Goal: Check status: Check status

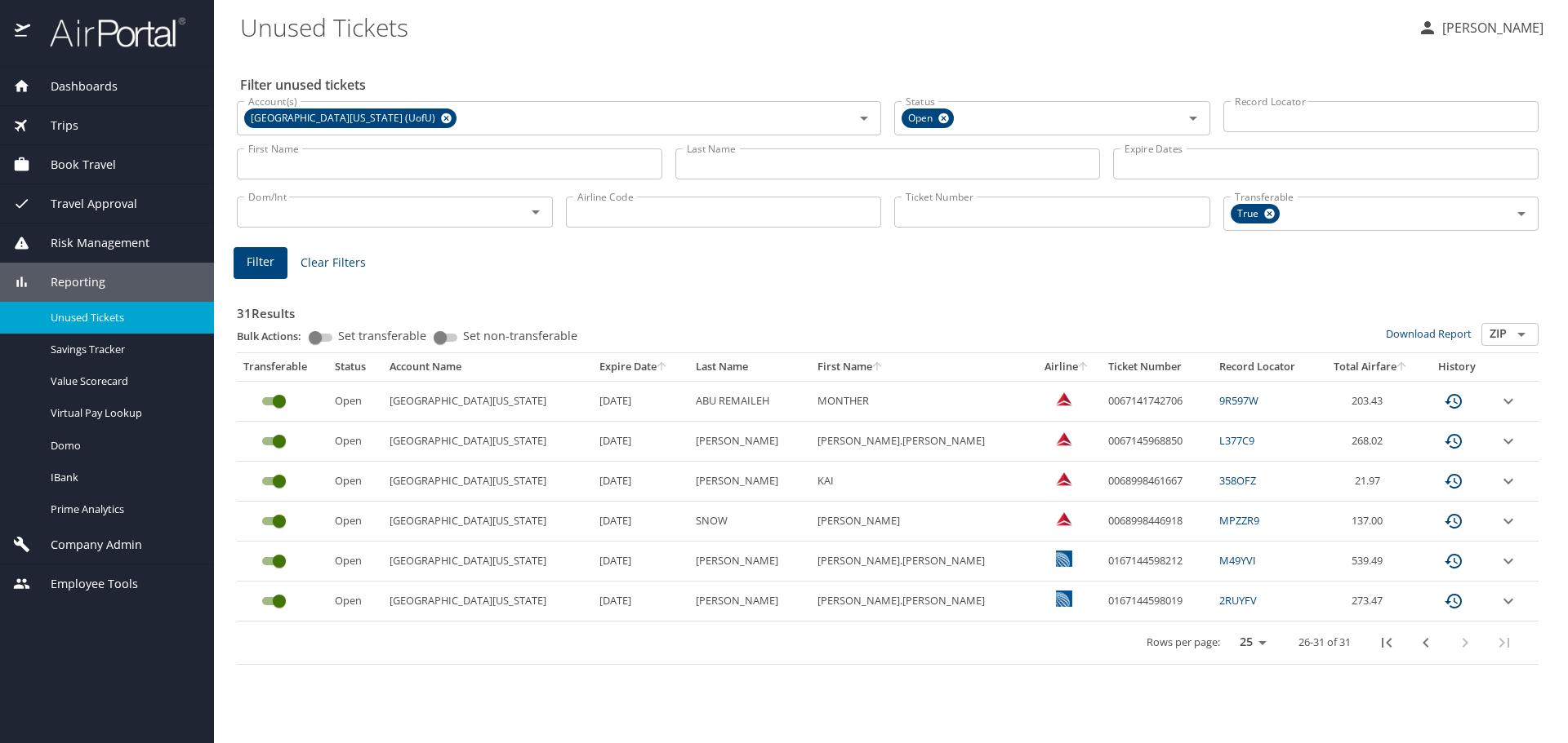
click at [96, 82] on span "Dashboards" at bounding box center [73, 86] width 87 height 18
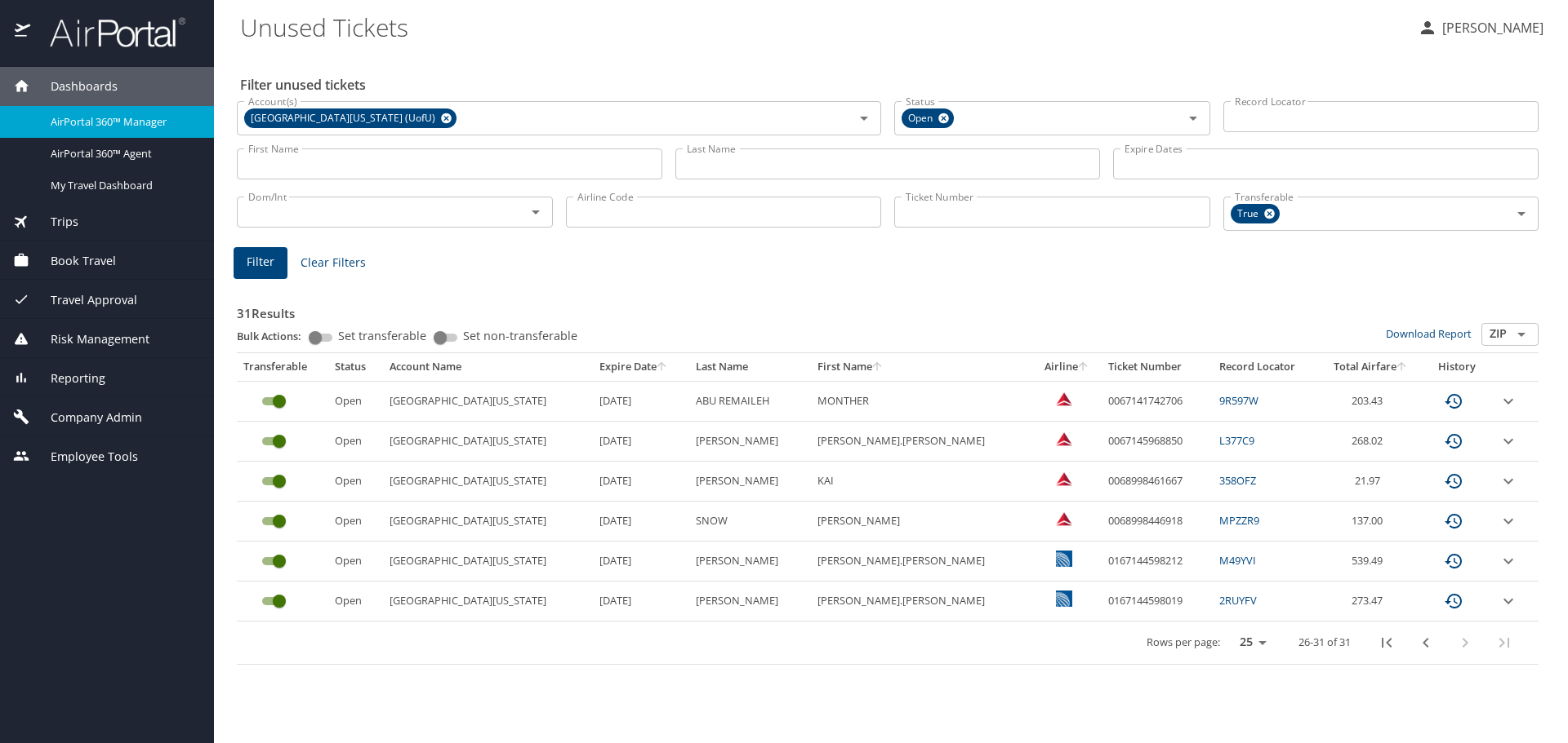
click at [128, 121] on span "AirPortal 360™ Manager" at bounding box center [122, 122] width 144 height 16
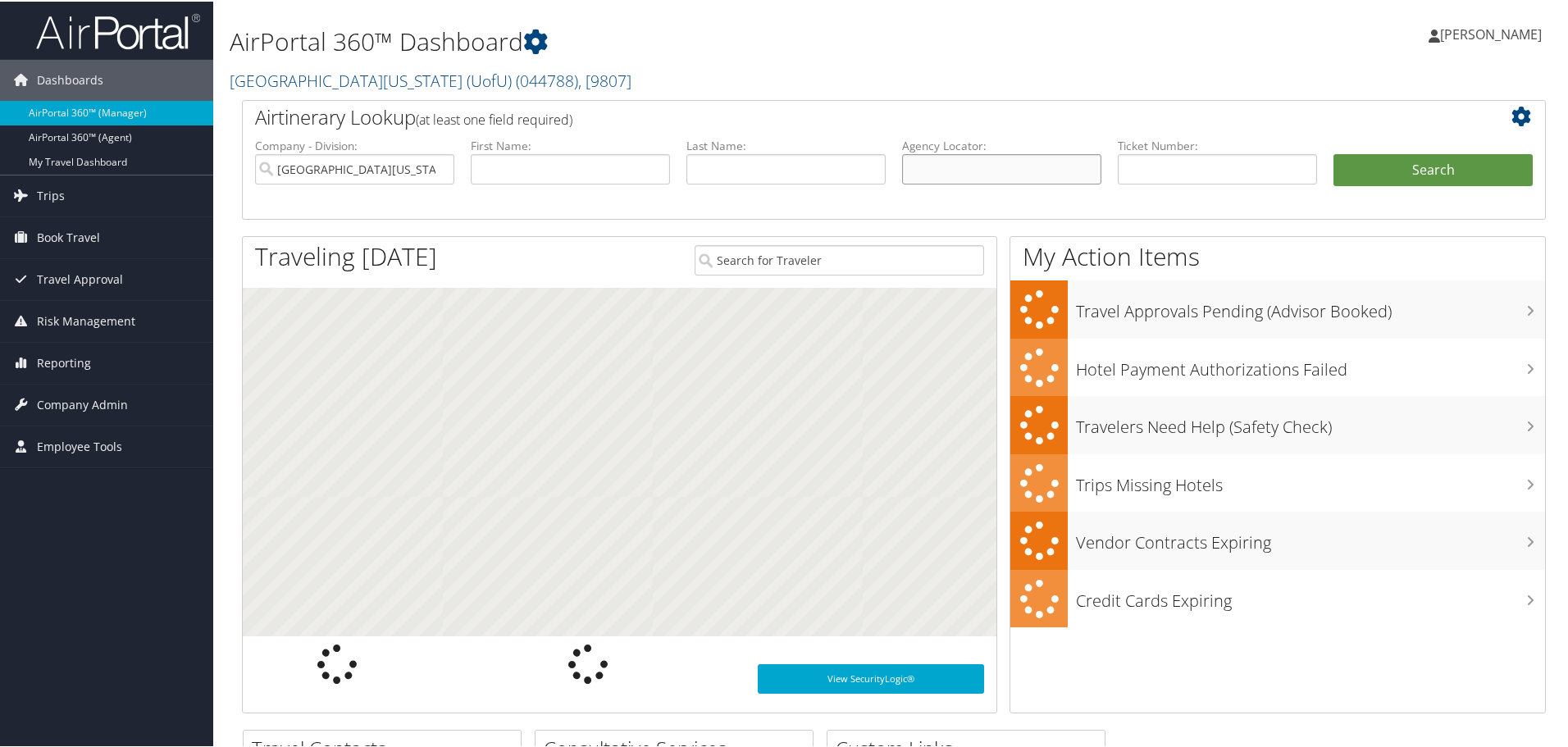
click at [980, 167] on input "text" at bounding box center [1001, 167] width 199 height 30
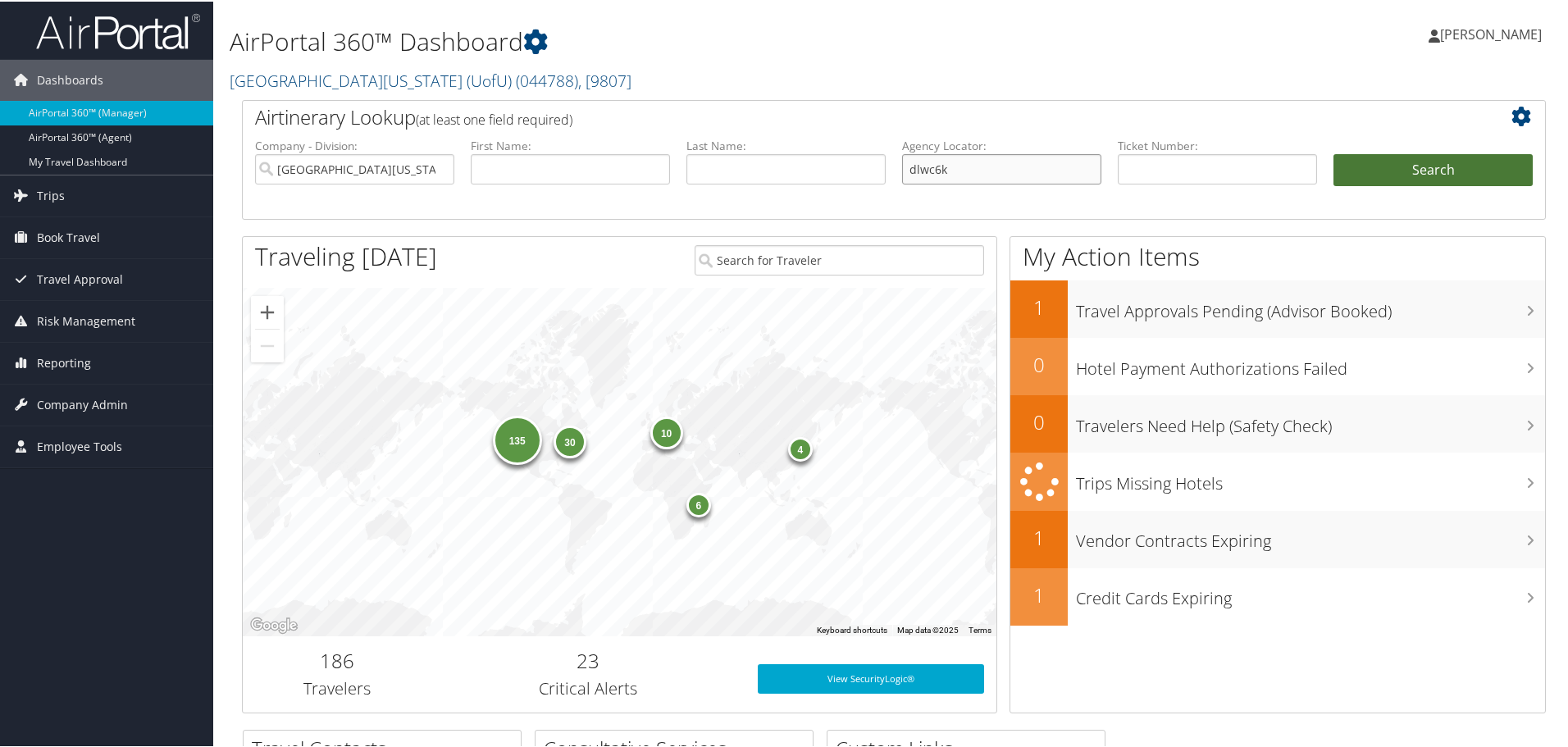
type input "dlwc6k"
click at [1397, 164] on button "Search" at bounding box center [1432, 168] width 199 height 32
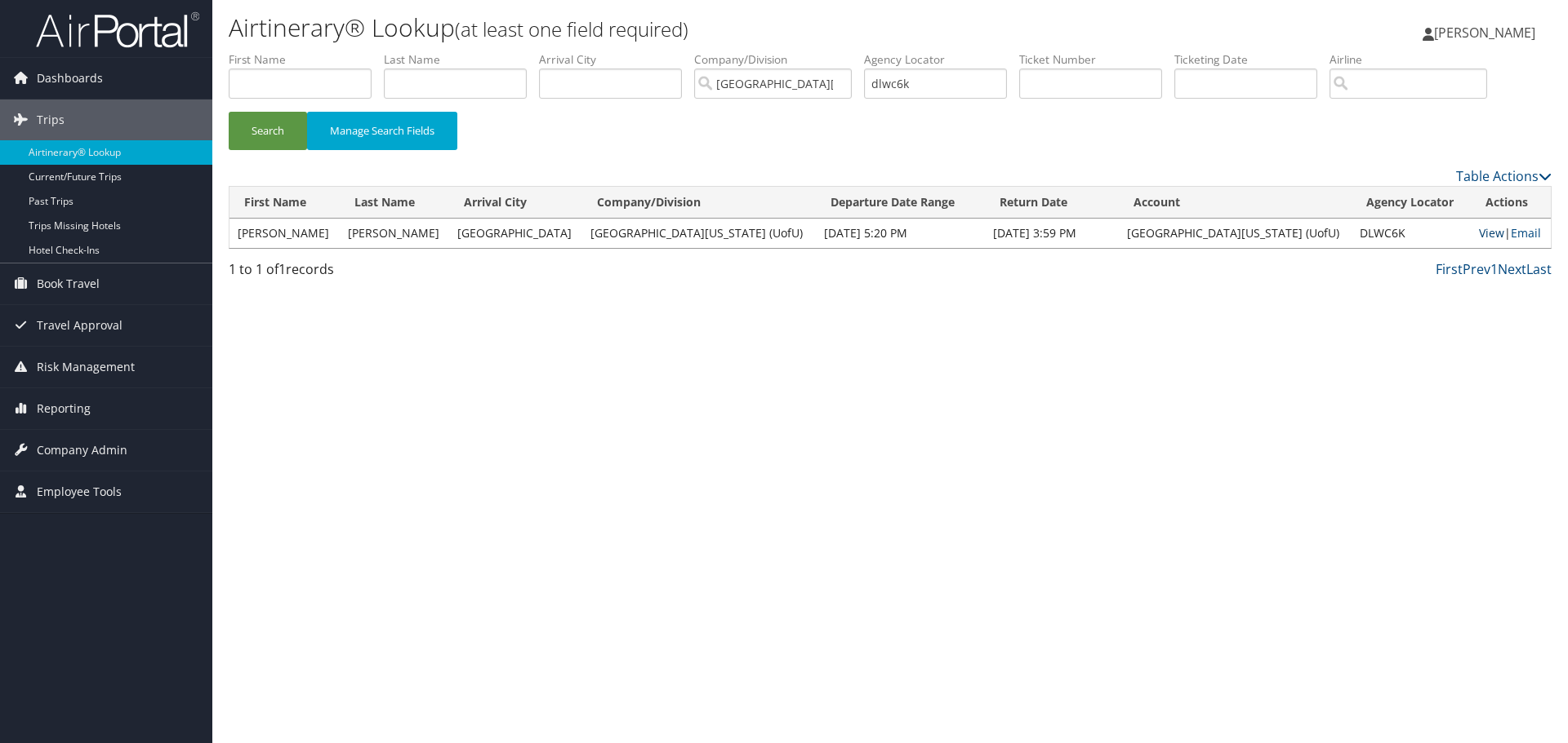
click at [1479, 230] on link "View" at bounding box center [1492, 233] width 25 height 16
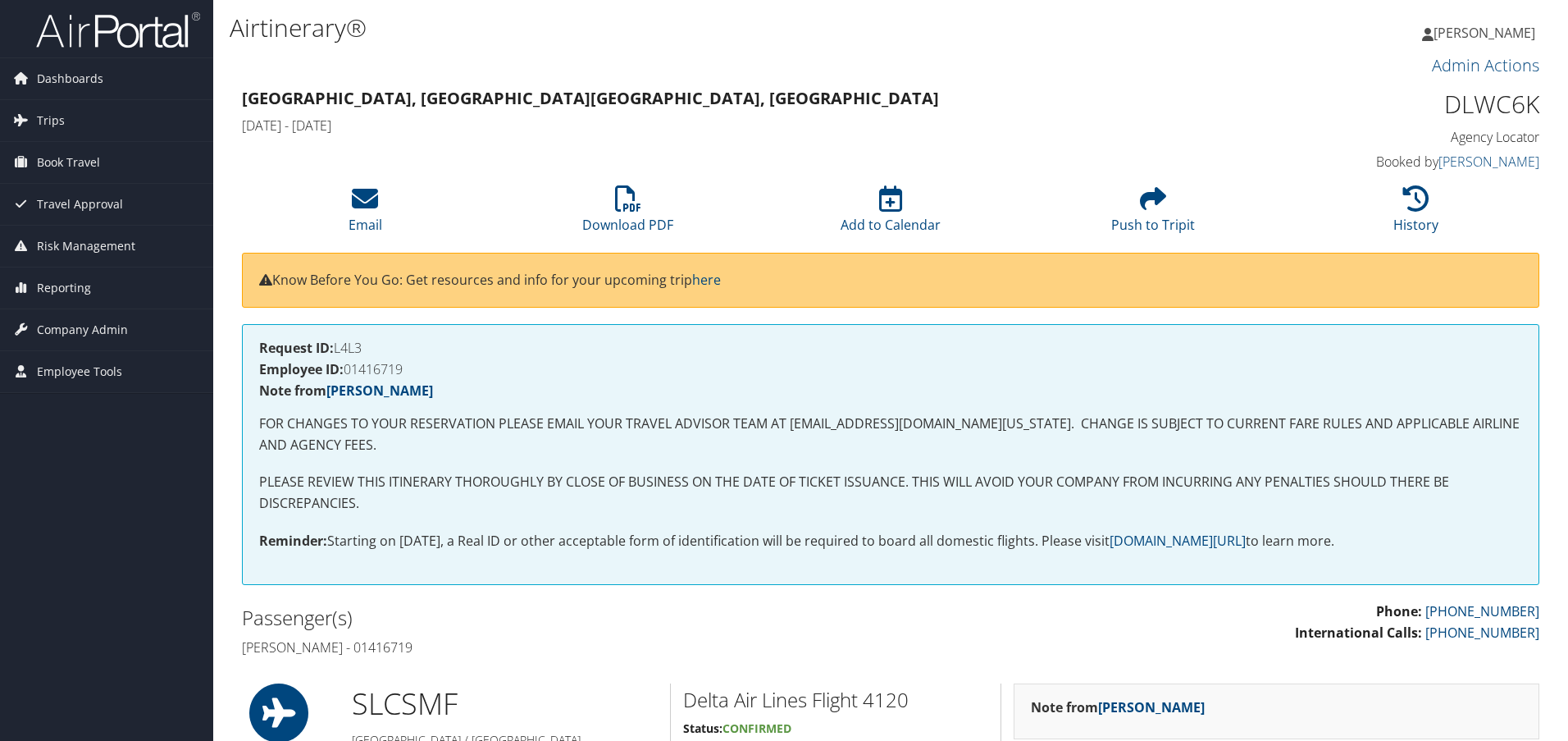
scroll to position [1176, 0]
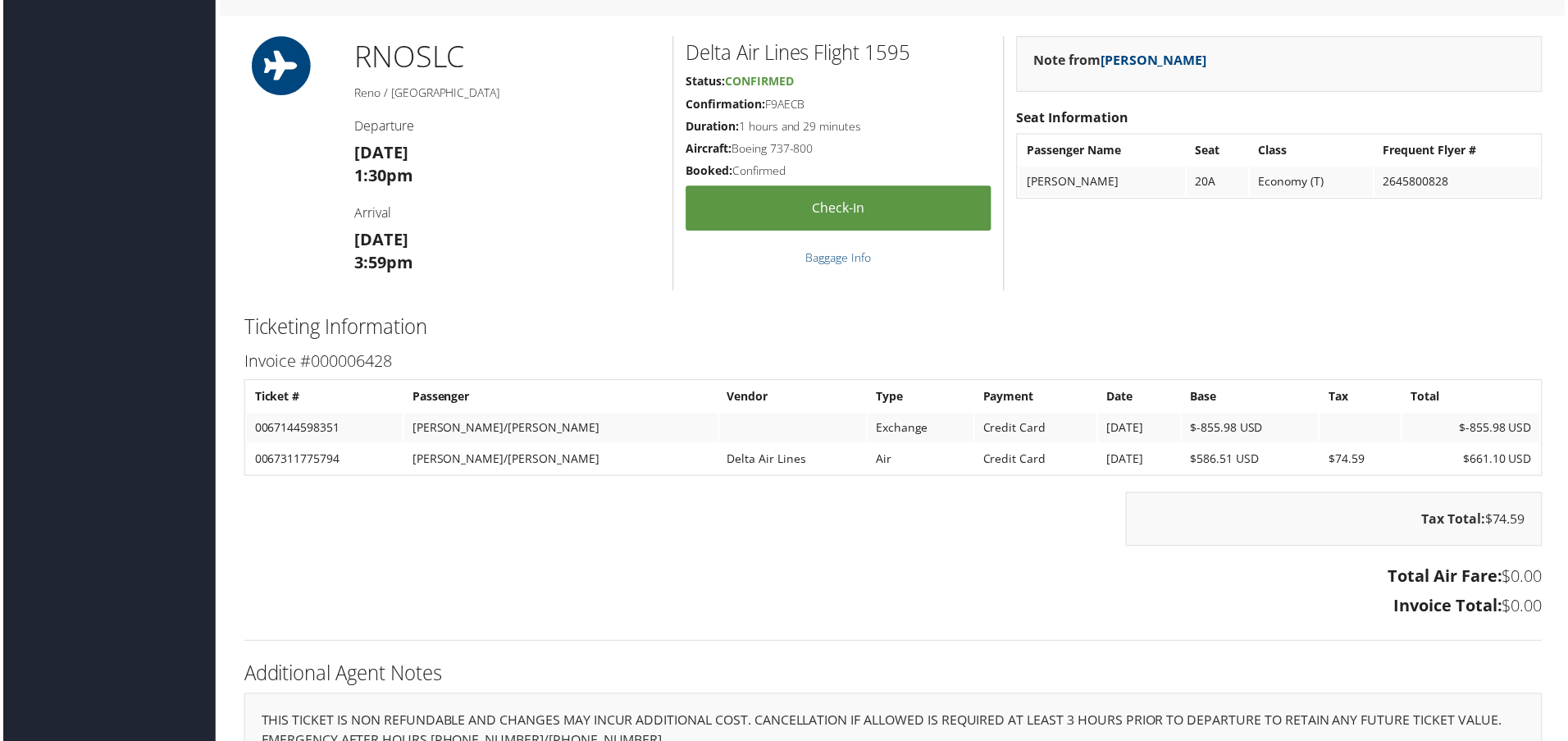
click at [1481, 259] on div "Note from alice tardani Seat Information Passenger Name Seat Class Frequent Fly…" at bounding box center [1281, 164] width 553 height 256
